Goal: Task Accomplishment & Management: Use online tool/utility

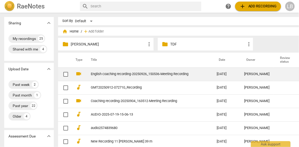
click at [169, 74] on link "English coaching recording-20250926_150536-Meeting Recording" at bounding box center [144, 74] width 107 height 4
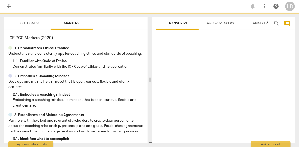
click at [224, 25] on span "Tags & Speakers" at bounding box center [219, 23] width 29 height 4
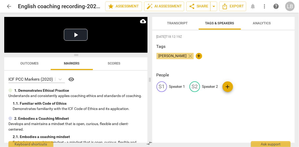
click at [172, 22] on span "Transcript" at bounding box center [177, 23] width 21 height 4
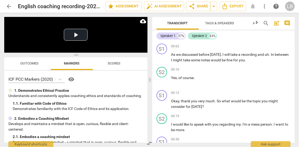
click at [217, 23] on span "Tags & Speakers" at bounding box center [219, 23] width 29 height 4
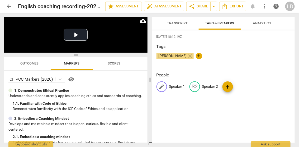
click at [171, 88] on p "Speaker 1" at bounding box center [177, 87] width 16 height 6
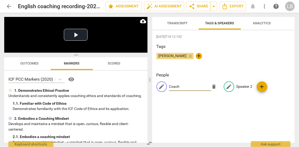
type input "Coach"
click at [237, 85] on p "Speaker 2" at bounding box center [244, 87] width 16 height 6
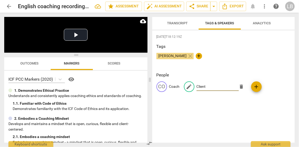
type input "Client"
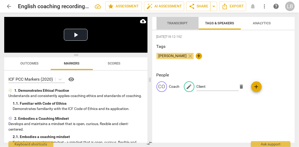
click at [182, 22] on span "Transcript" at bounding box center [177, 23] width 21 height 4
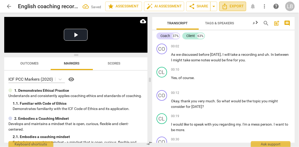
click at [229, 7] on span "Export" at bounding box center [233, 6] width 22 height 6
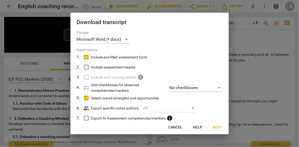
click at [216, 130] on button "Next" at bounding box center [218, 127] width 18 height 10
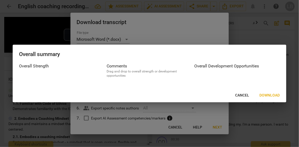
click at [267, 94] on span "Download" at bounding box center [270, 95] width 20 height 5
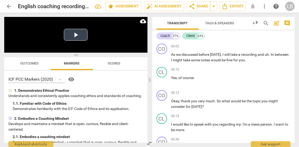
click at [76, 34] on button "Play Video" at bounding box center [76, 35] width 24 height 12
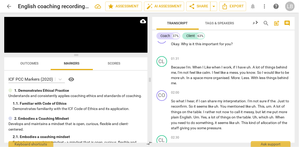
scroll to position [315, 0]
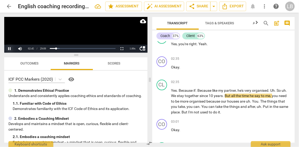
click at [10, 48] on button "Pause" at bounding box center [9, 49] width 11 height 8
click at [10, 48] on button "Play" at bounding box center [9, 49] width 11 height 8
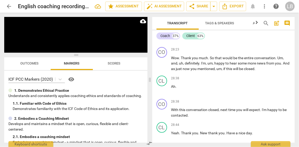
scroll to position [3097, 0]
